Goal: Task Accomplishment & Management: Complete application form

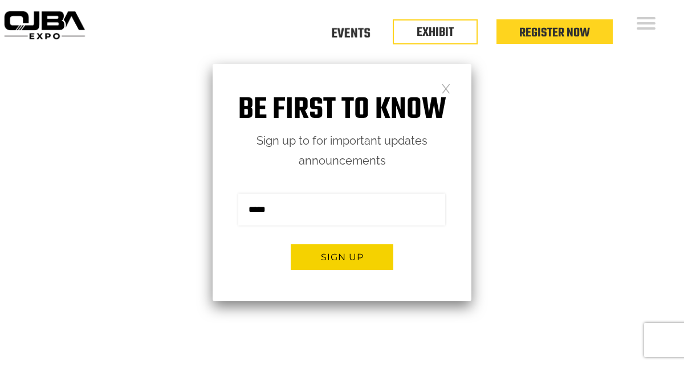
click at [447, 88] on link at bounding box center [446, 88] width 10 height 10
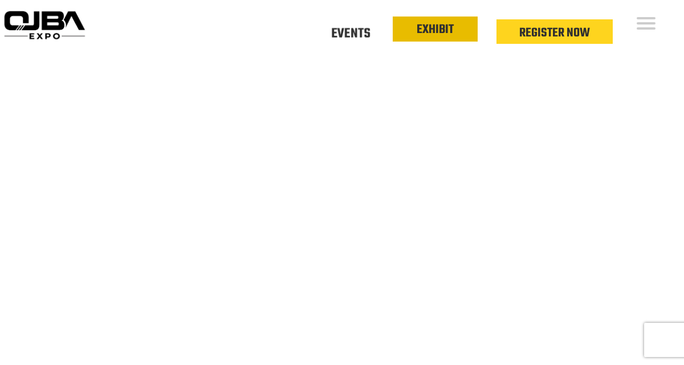
click at [437, 32] on link "EXHIBIT" at bounding box center [434, 29] width 37 height 19
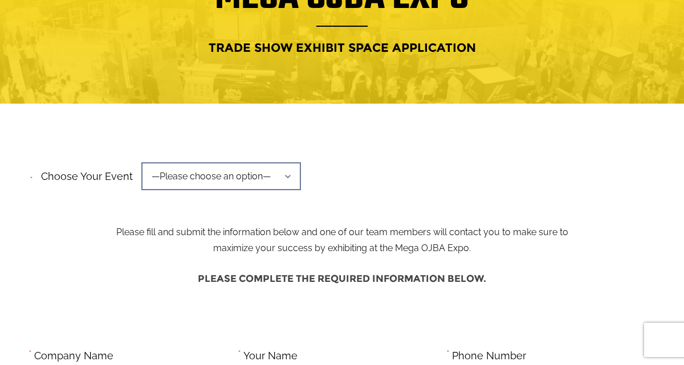
scroll to position [137, 0]
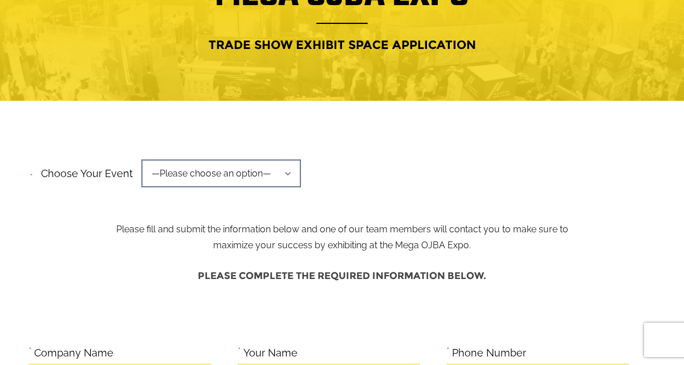
click at [264, 171] on span "—Please choose an option—" at bounding box center [220, 173] width 159 height 28
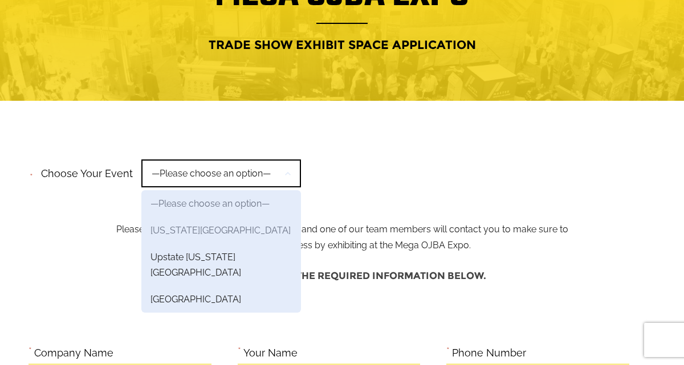
click at [195, 219] on link "New York Region" at bounding box center [220, 230] width 159 height 27
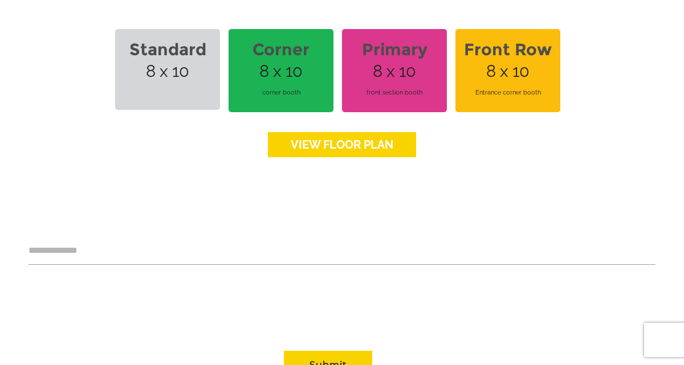
scroll to position [890, 0]
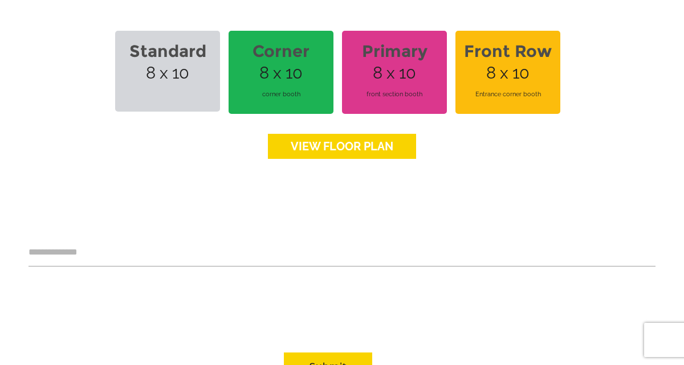
click at [330, 134] on link "View floor Plan" at bounding box center [342, 146] width 148 height 25
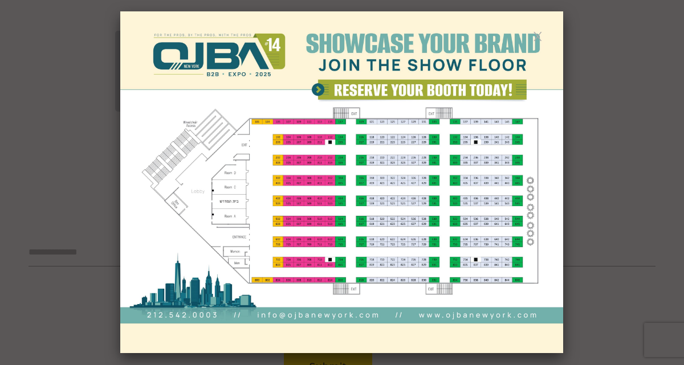
click at [309, 177] on img at bounding box center [341, 182] width 443 height 342
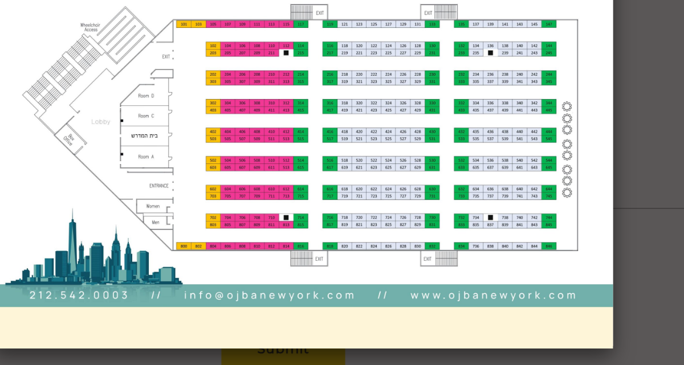
scroll to position [903, 0]
